Goal: Transaction & Acquisition: Purchase product/service

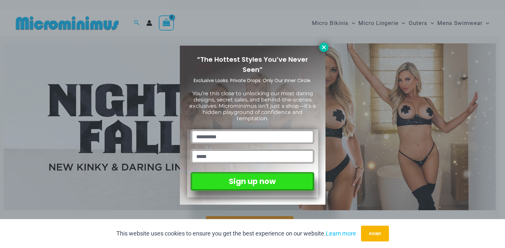
click at [326, 48] on icon at bounding box center [324, 47] width 6 height 6
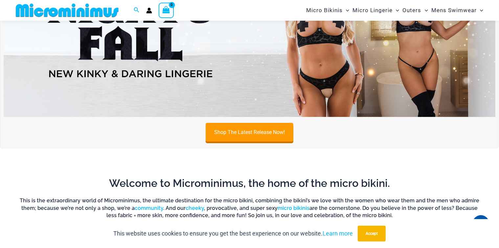
scroll to position [27, 0]
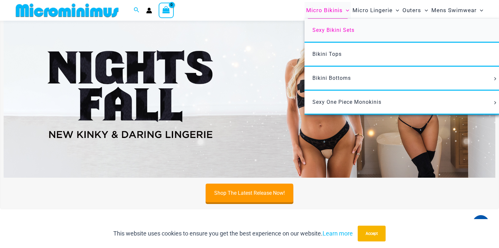
click at [340, 28] on span "Sexy Bikini Sets" at bounding box center [333, 30] width 42 height 6
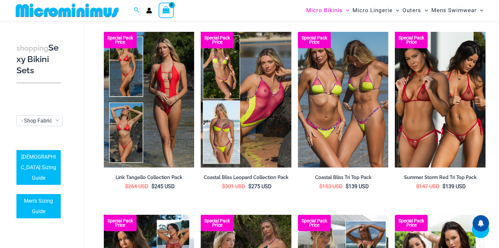
scroll to position [257, 0]
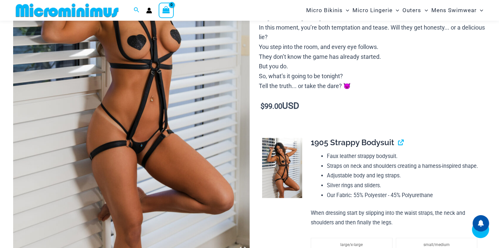
scroll to position [289, 0]
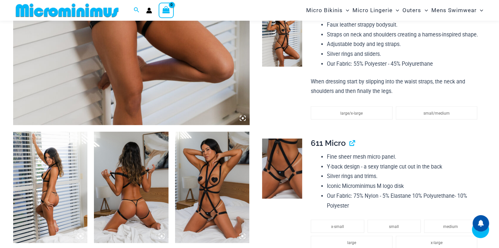
click at [140, 188] on img at bounding box center [131, 188] width 74 height 112
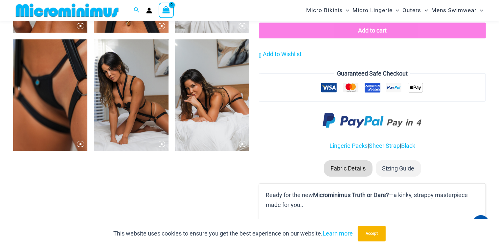
scroll to position [612, 0]
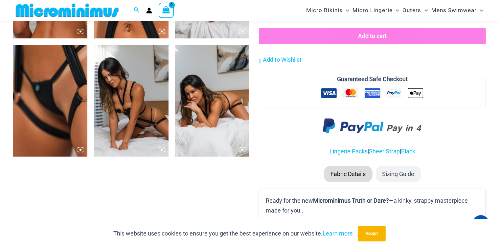
click at [243, 149] on icon at bounding box center [243, 150] width 2 height 2
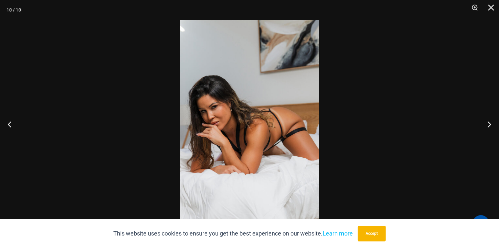
click at [252, 139] on img at bounding box center [249, 124] width 139 height 209
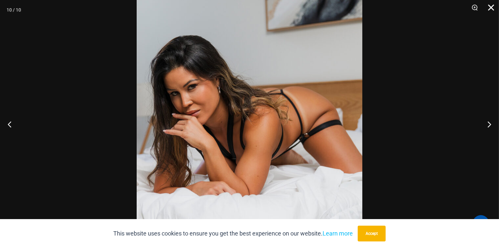
click at [491, 8] on button "Close" at bounding box center [489, 10] width 16 height 20
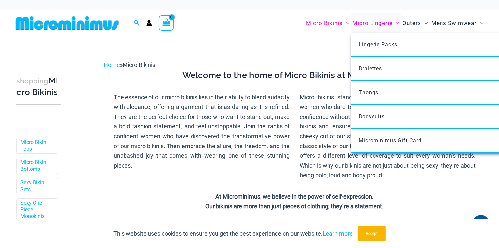
click at [380, 22] on span "Micro Lingerie" at bounding box center [373, 23] width 40 height 17
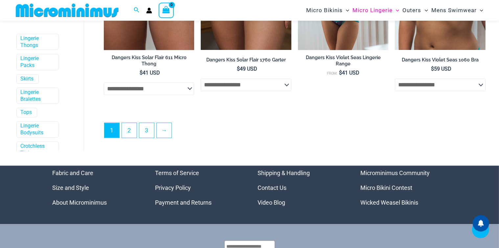
scroll to position [1670, 0]
